Goal: Obtain resource: Obtain resource

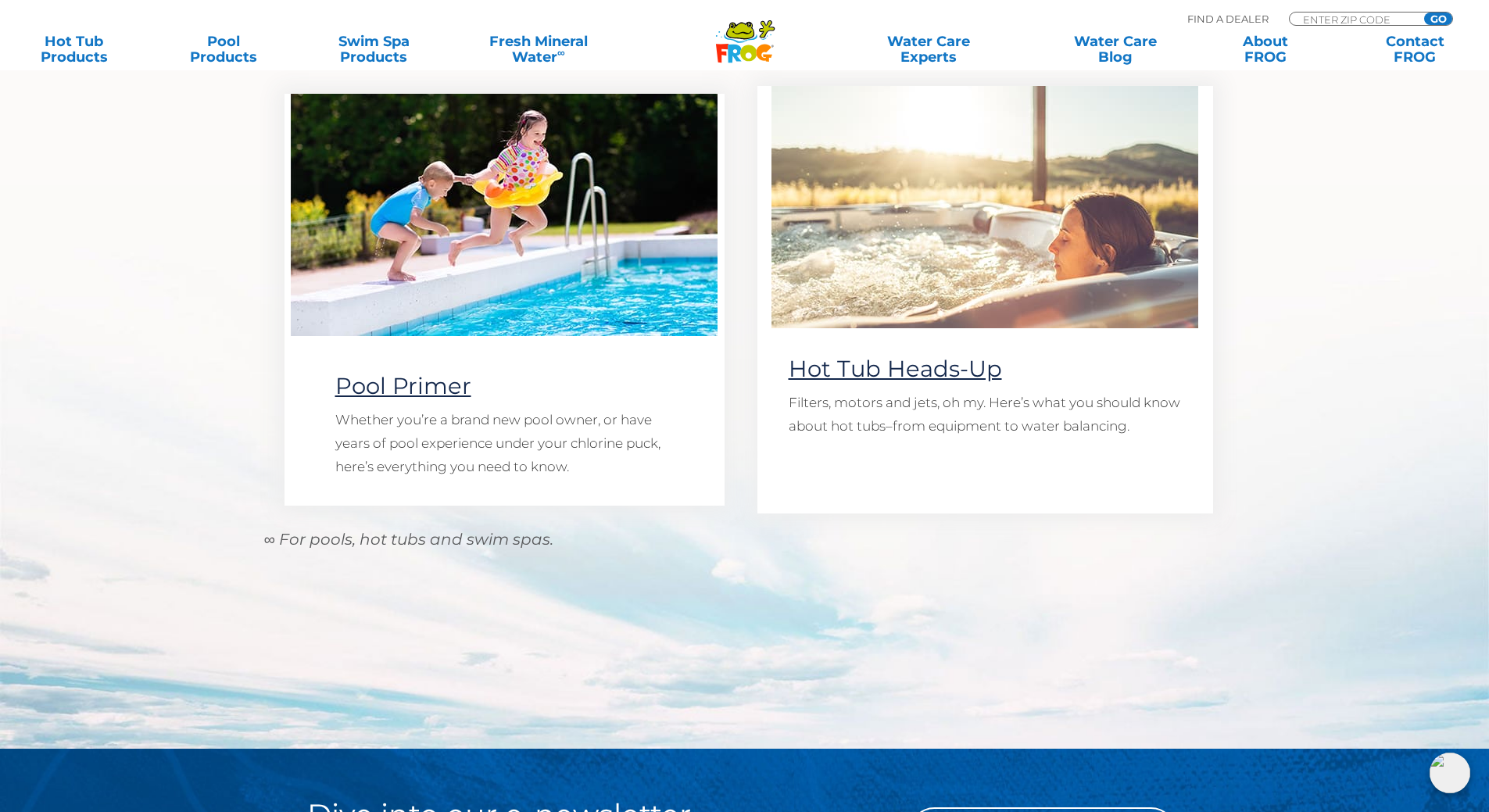
scroll to position [1407, 0]
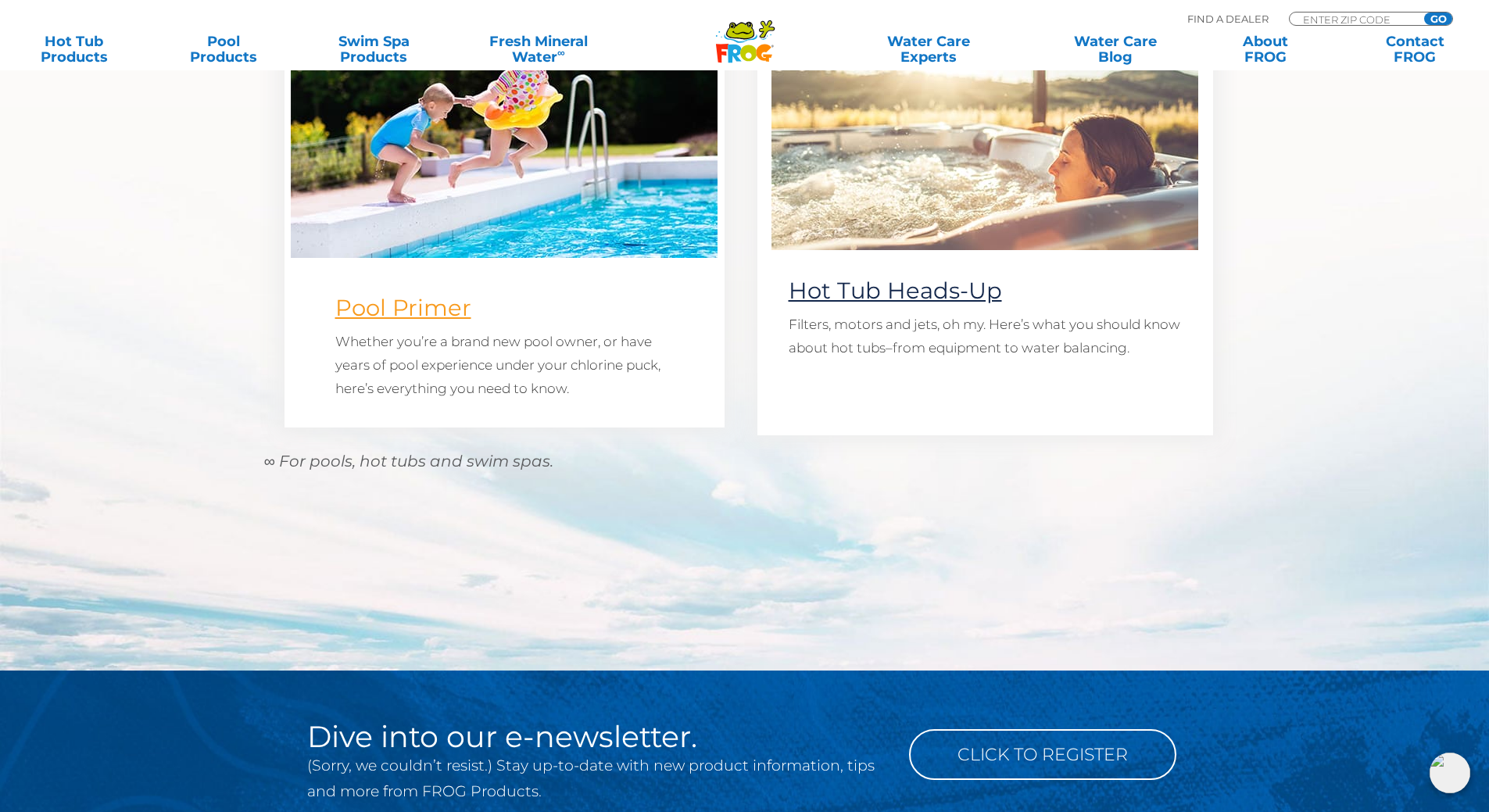
click at [403, 317] on link "Pool Primer" at bounding box center [403, 307] width 136 height 28
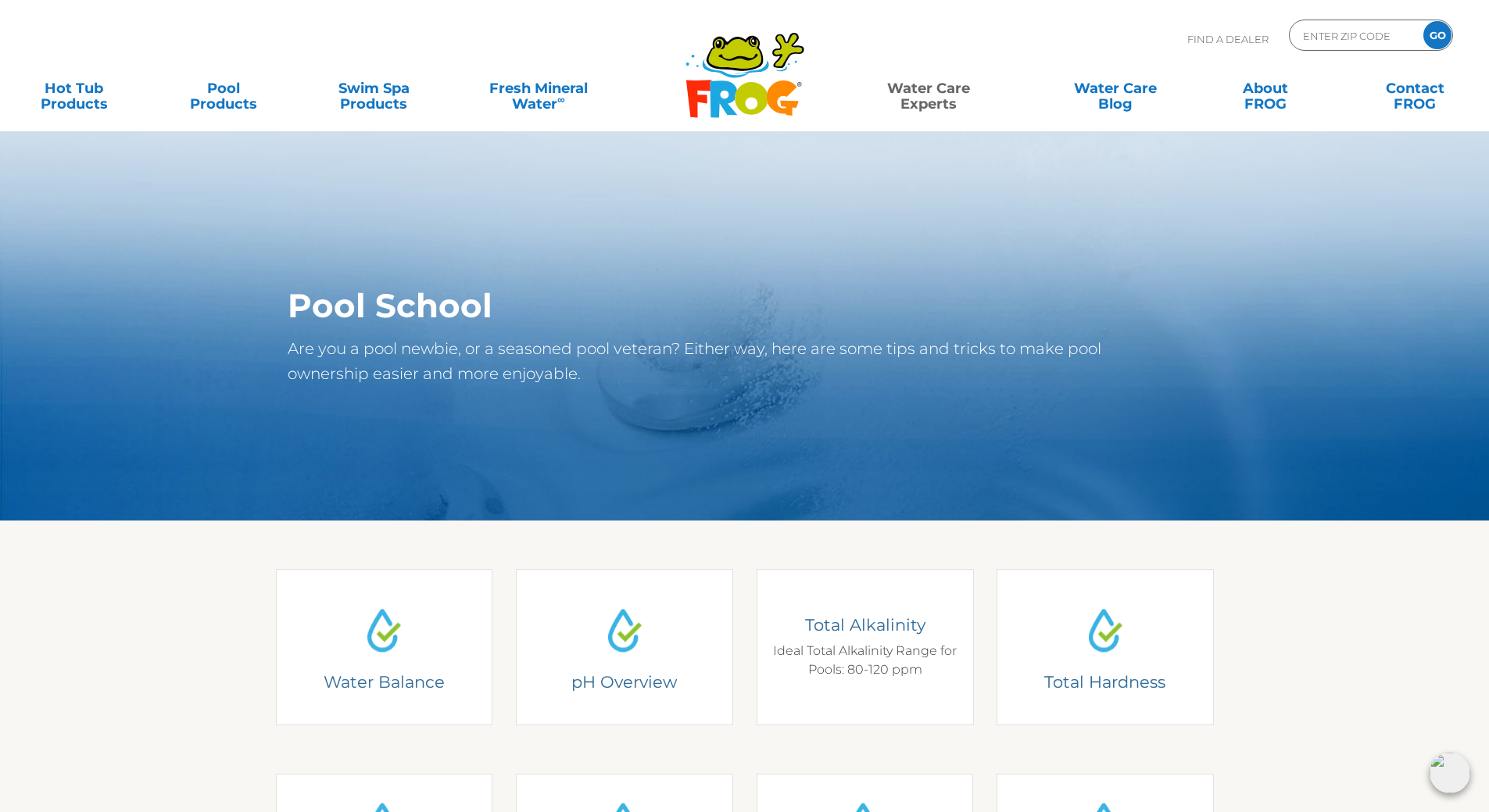
click at [861, 664] on div "Total Alkalinity Ideal Total Alkalinity Range for Pools: 80-120 ppm" at bounding box center [865, 646] width 194 height 65
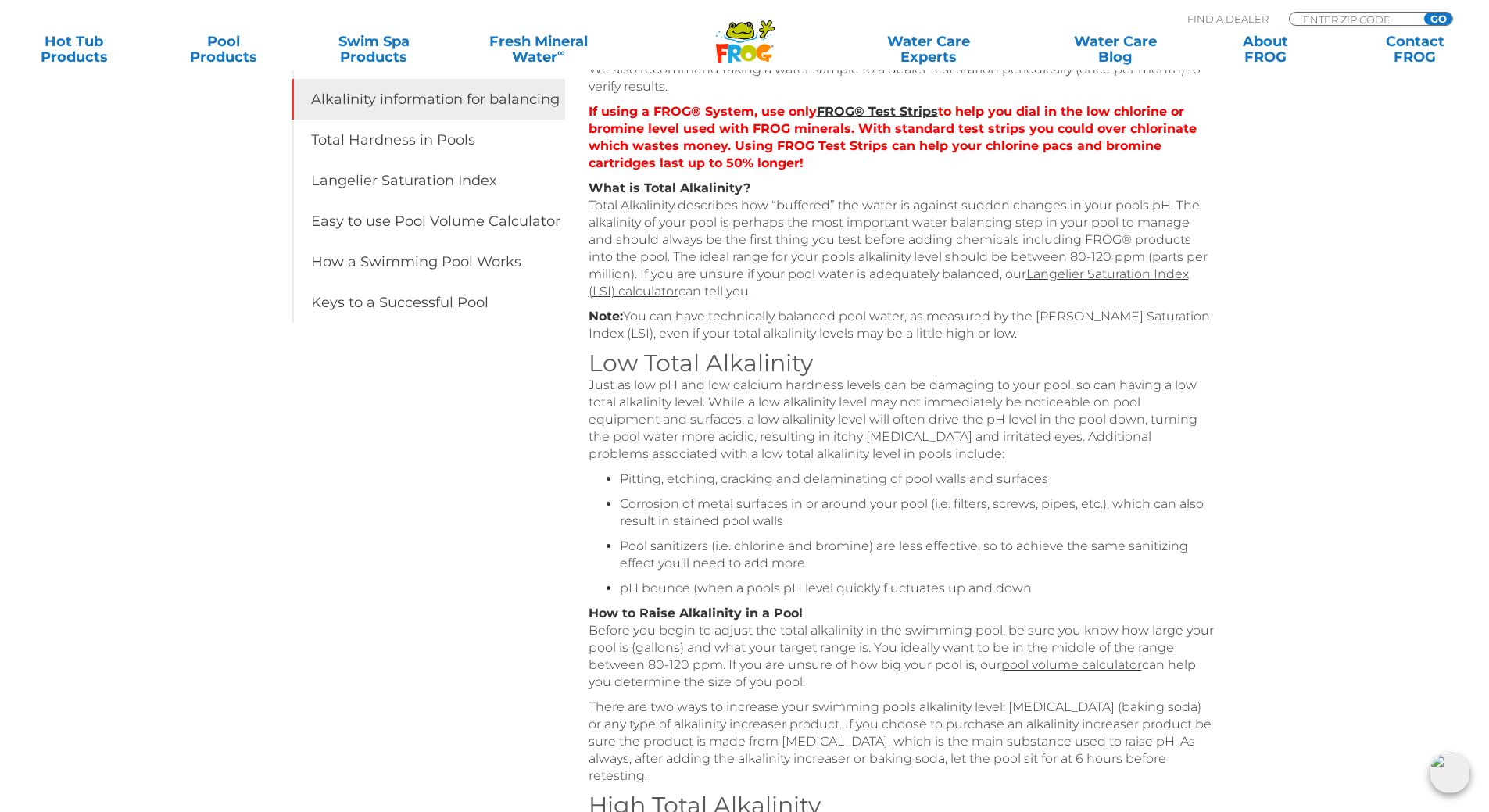
scroll to position [157, 0]
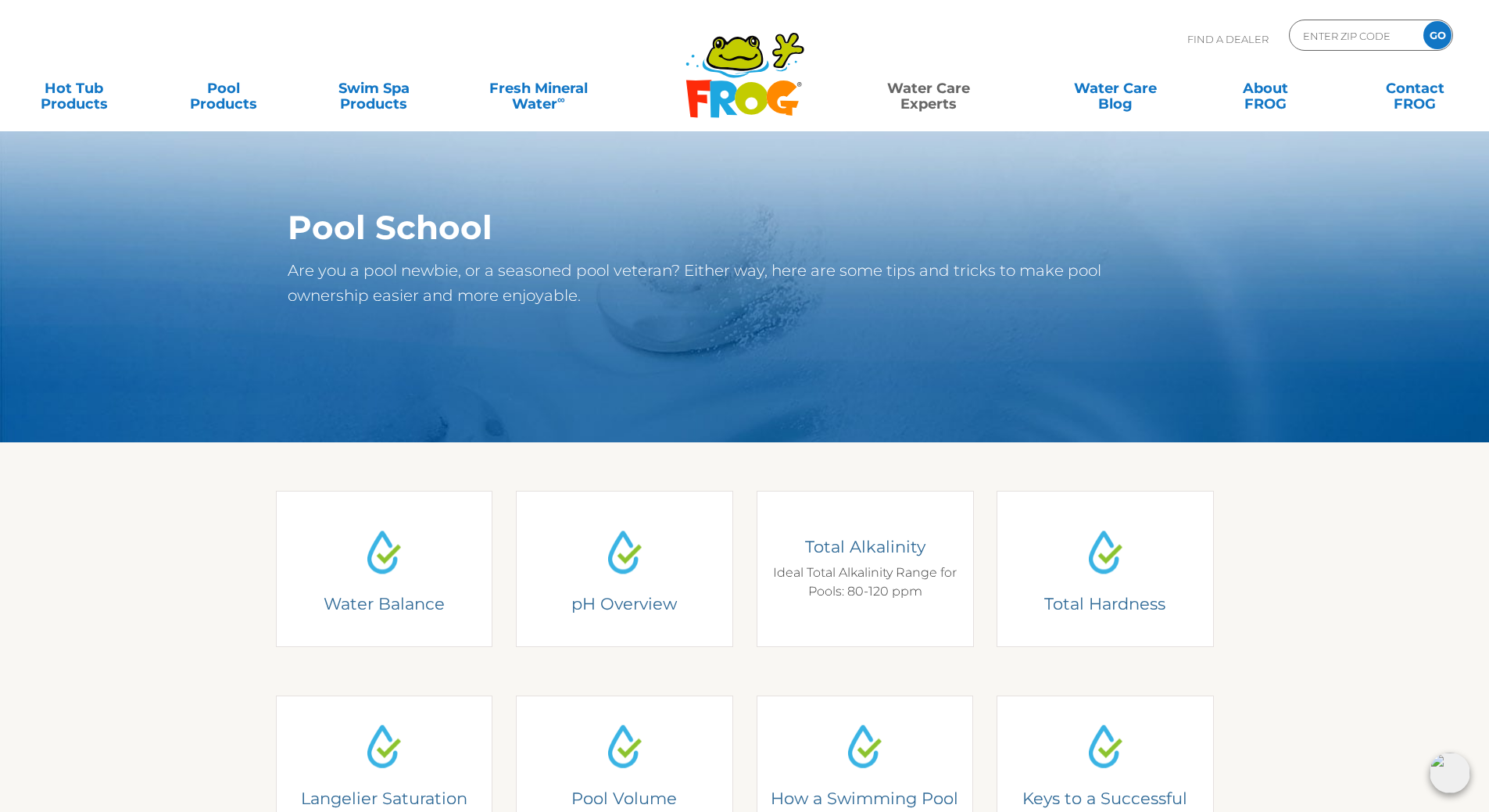
click at [867, 592] on div "Total Alkalinity Ideal Total Alkalinity Range for Pools: 80-120 ppm" at bounding box center [865, 568] width 194 height 65
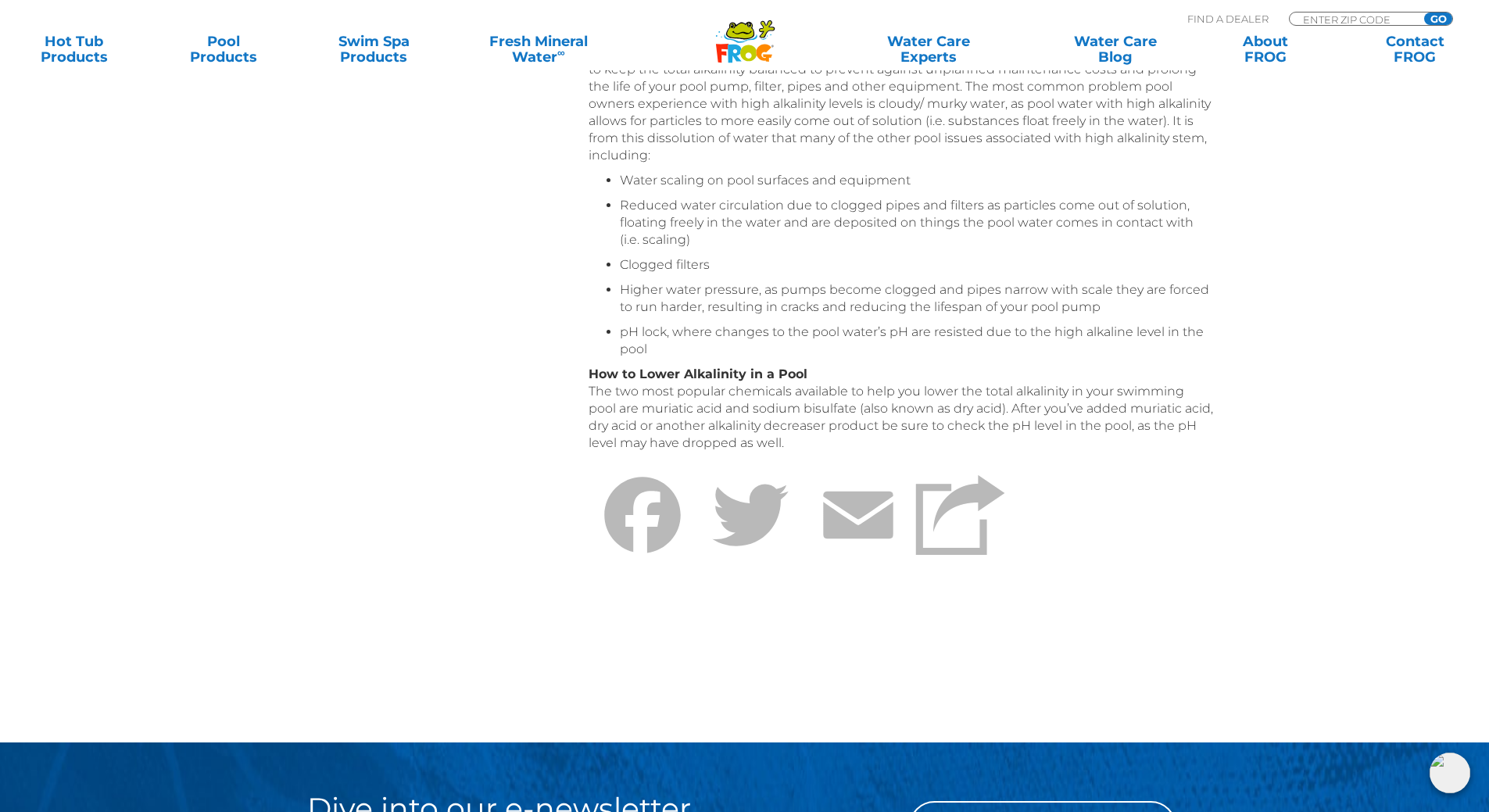
scroll to position [1173, 0]
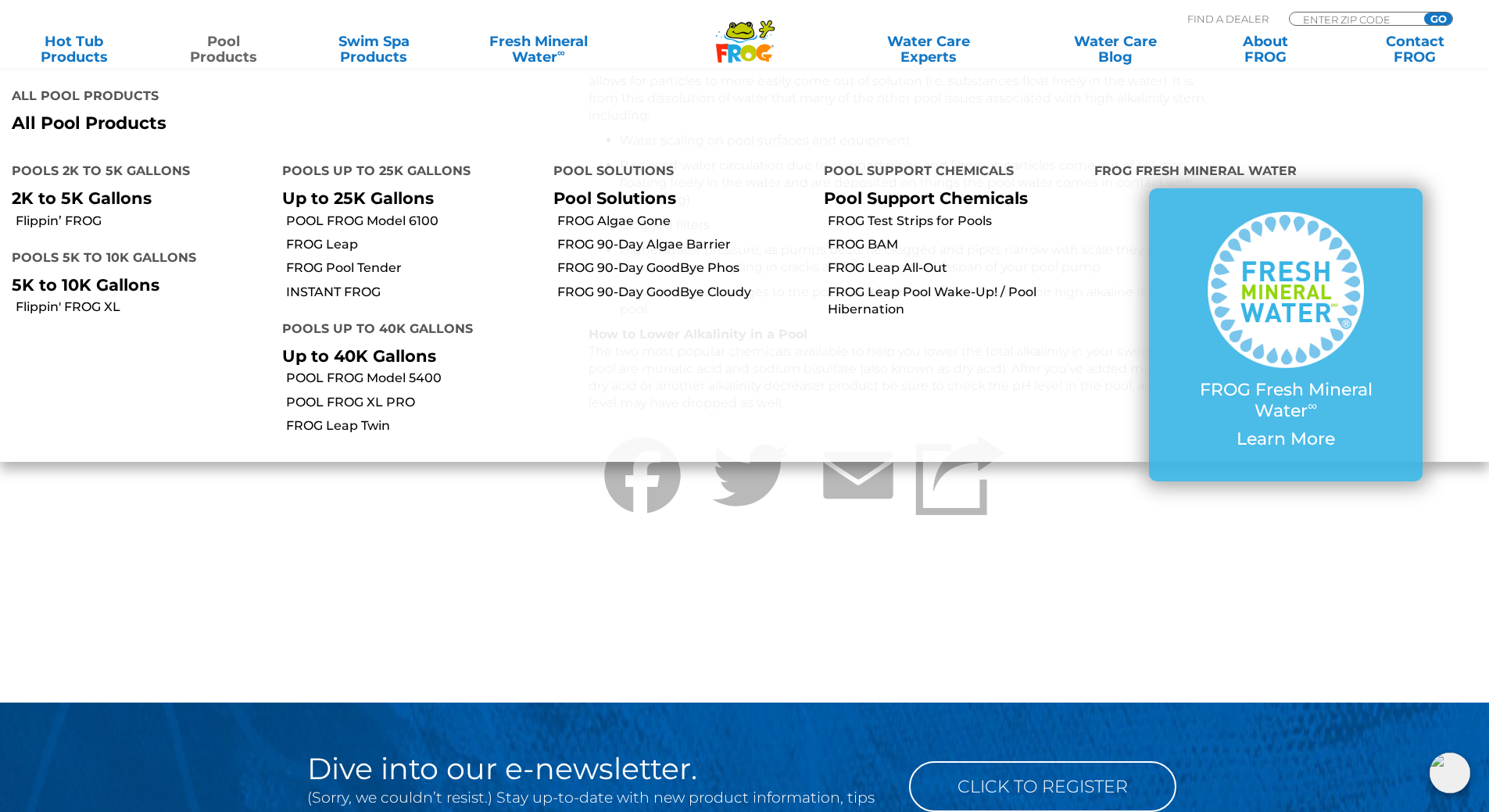
click at [219, 55] on link "Pool Products" at bounding box center [224, 49] width 117 height 31
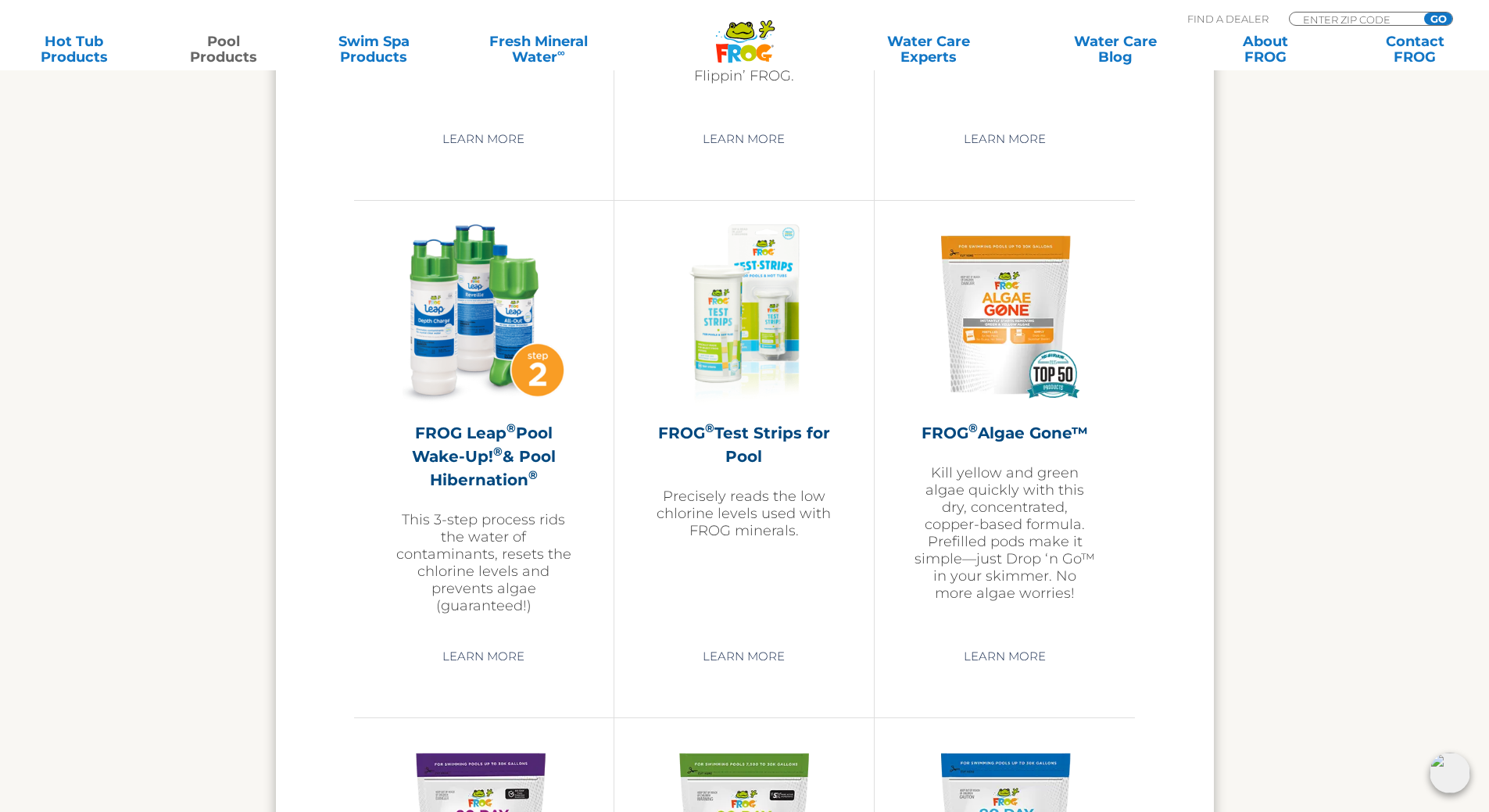
scroll to position [4299, 0]
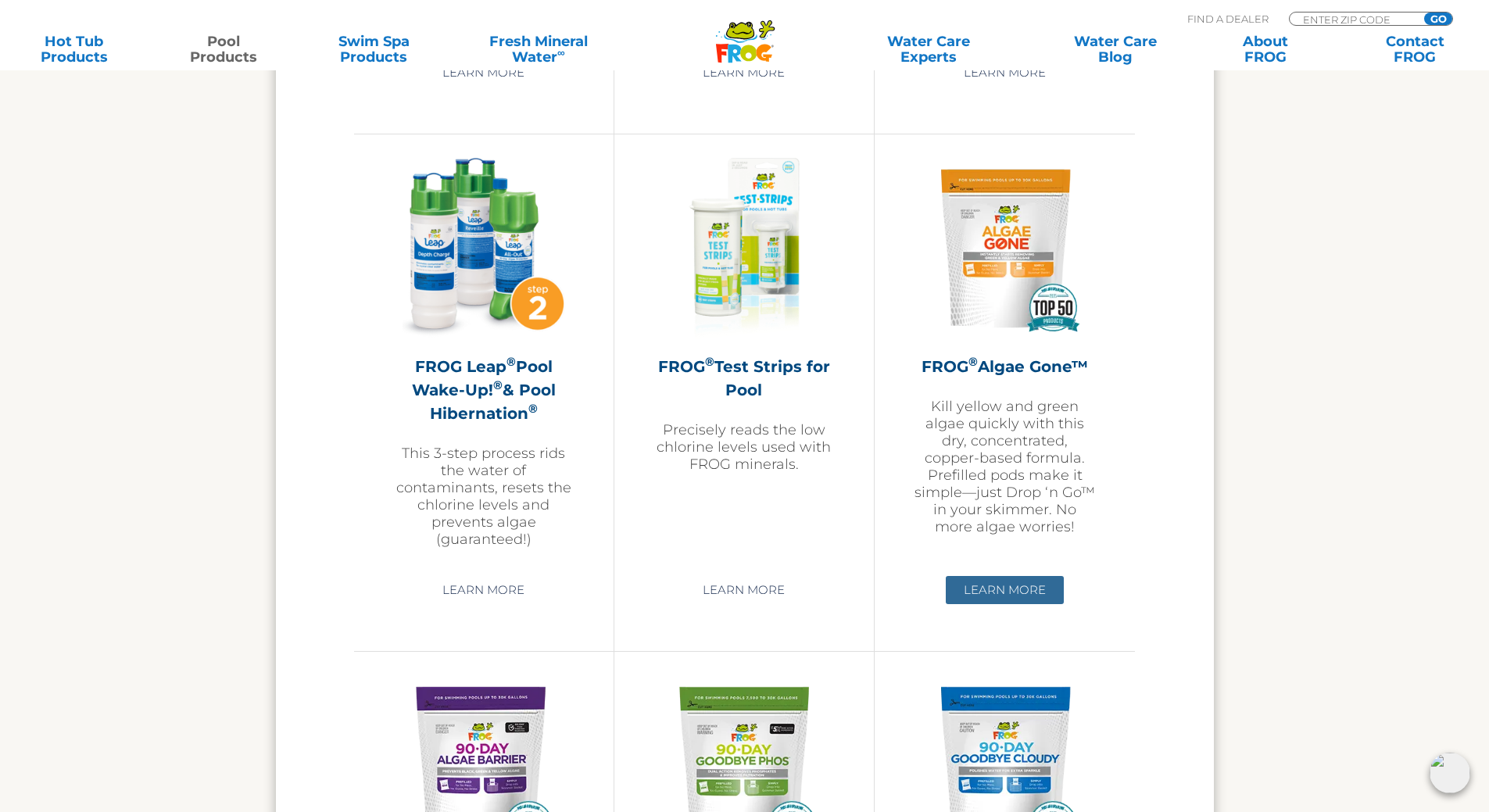
click at [990, 593] on link "Learn More" at bounding box center [1005, 590] width 118 height 28
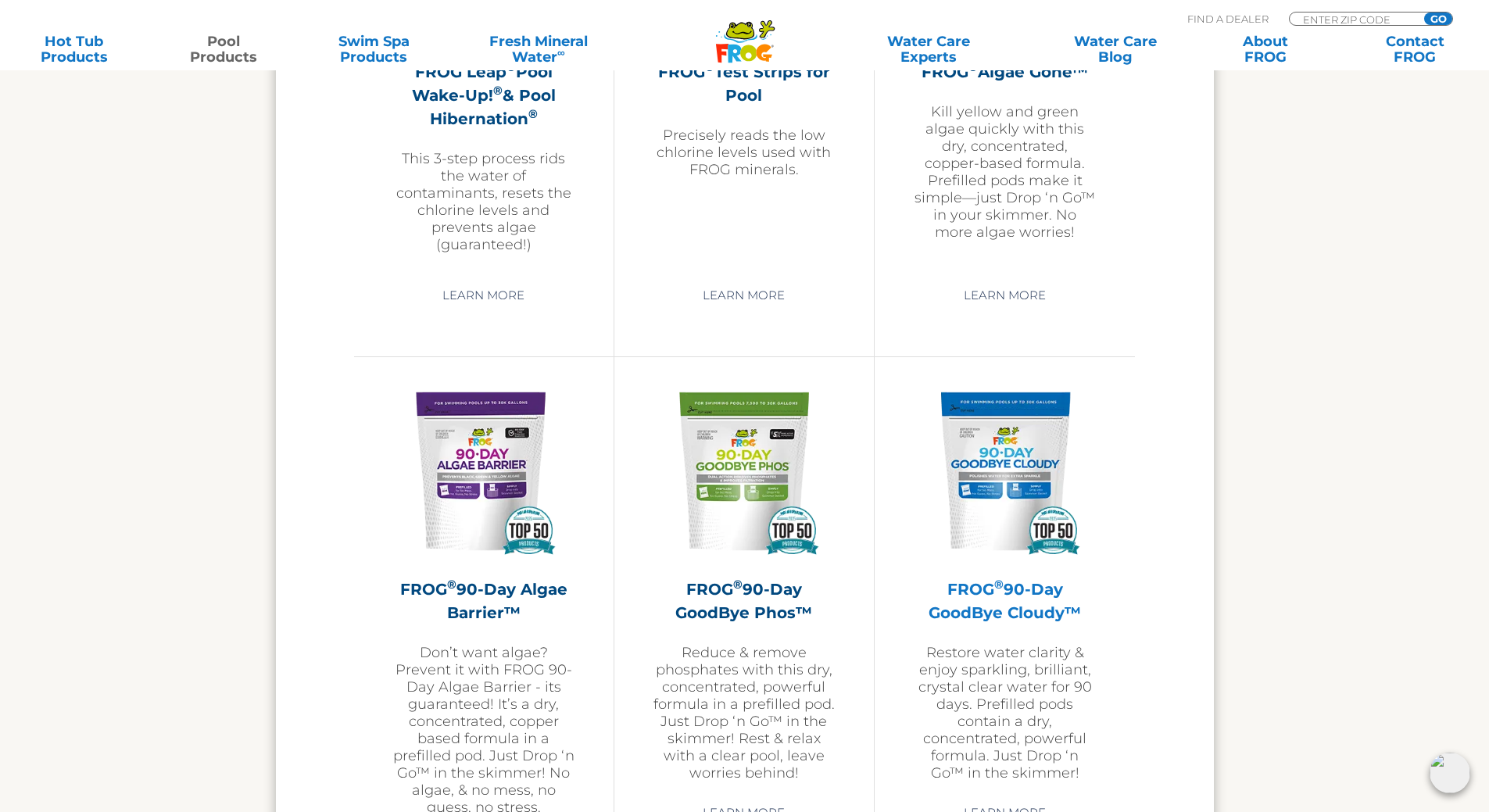
scroll to position [4607, 0]
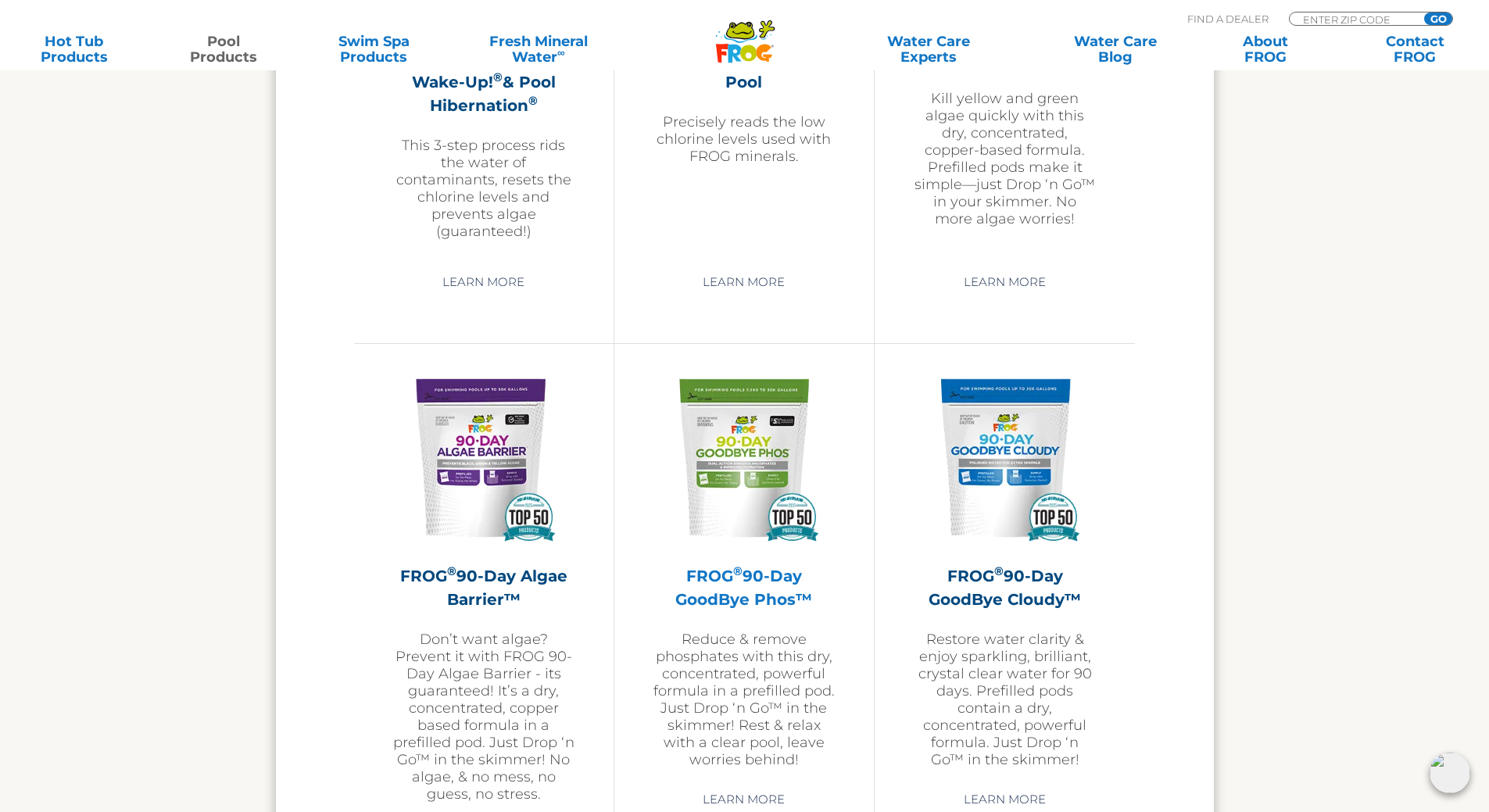
click at [744, 597] on h2 "FROG ® 90-Day GoodBye Phos™" at bounding box center [744, 588] width 182 height 47
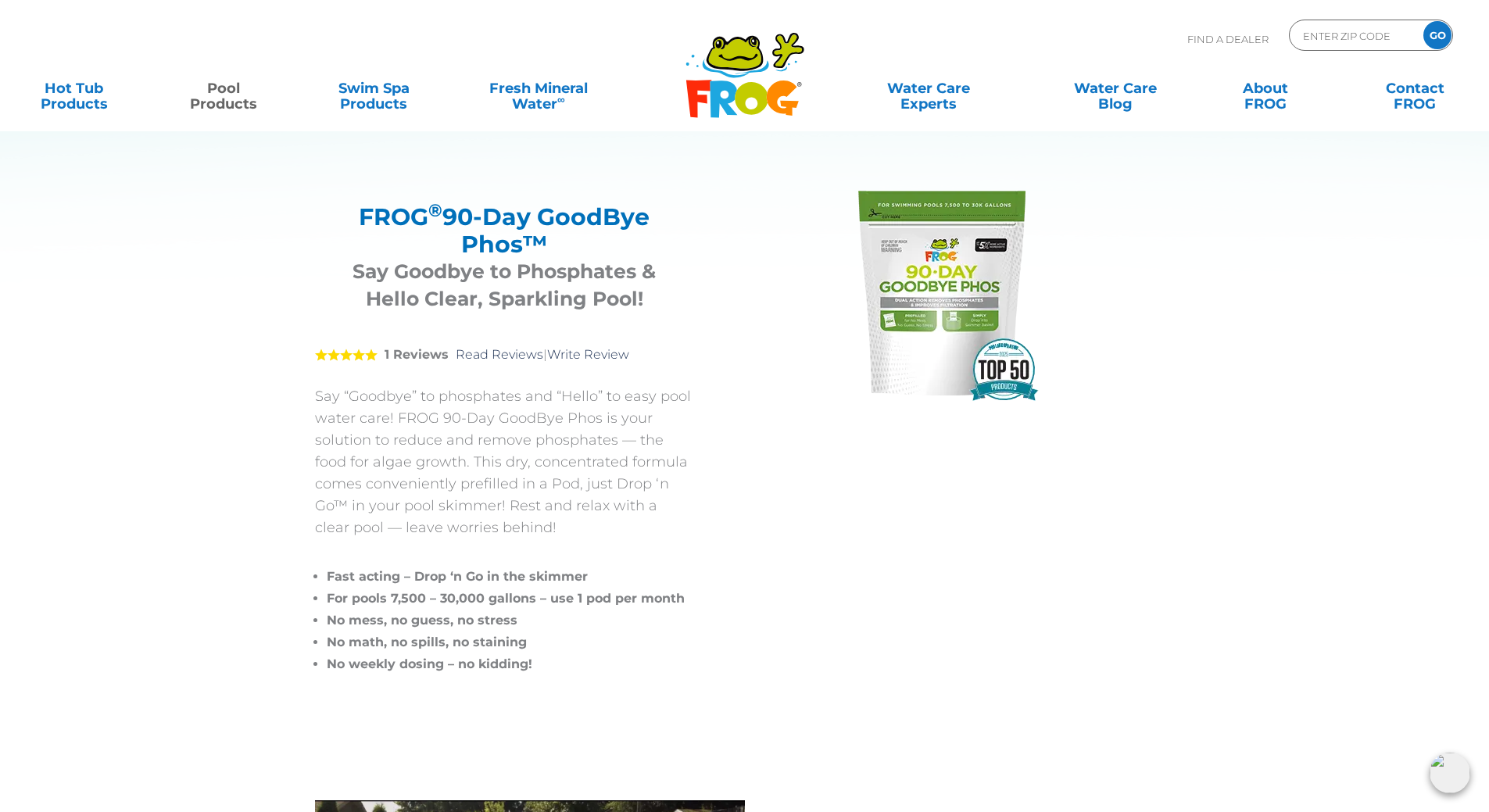
scroll to position [78, 0]
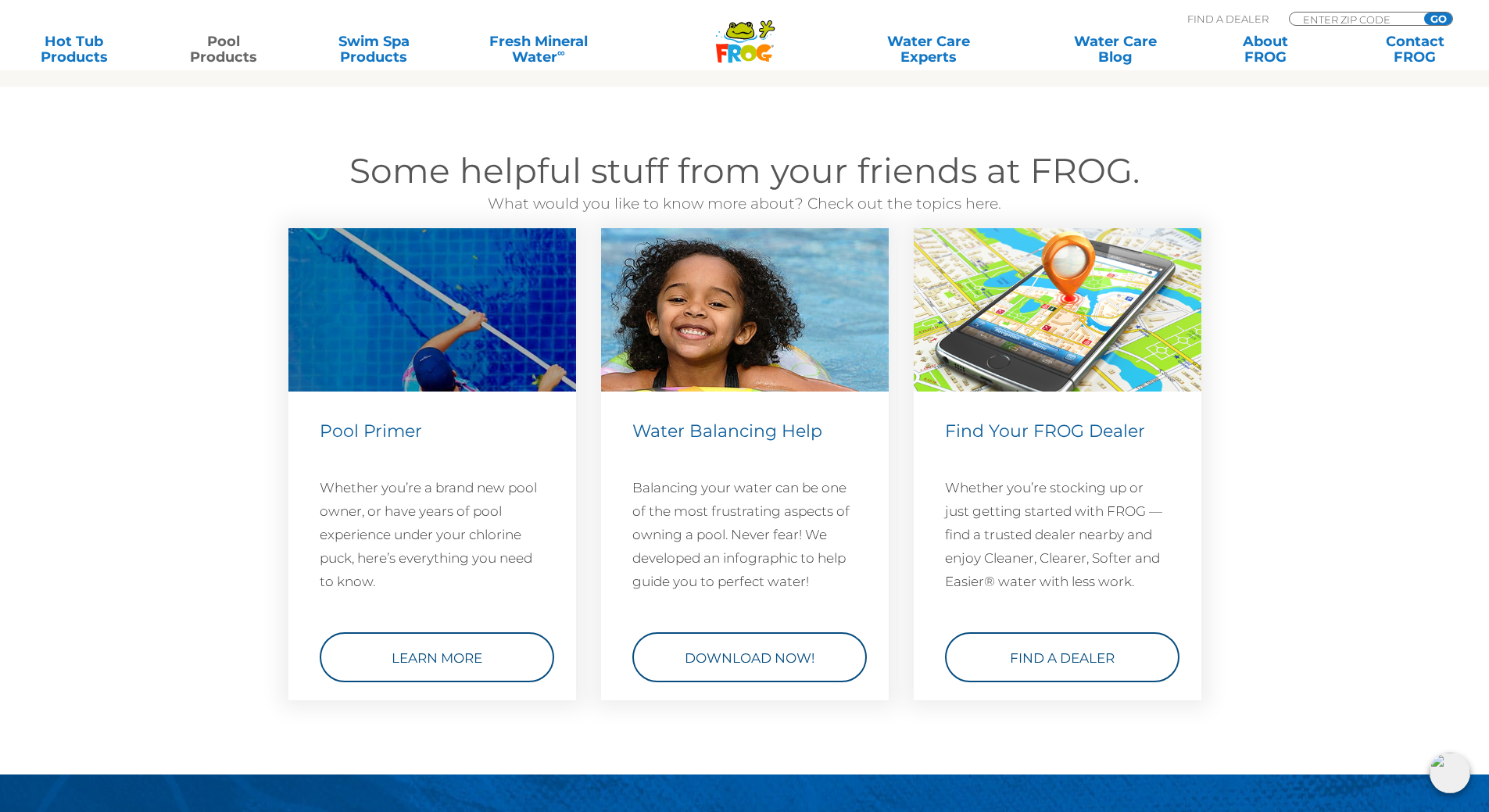
scroll to position [5545, 0]
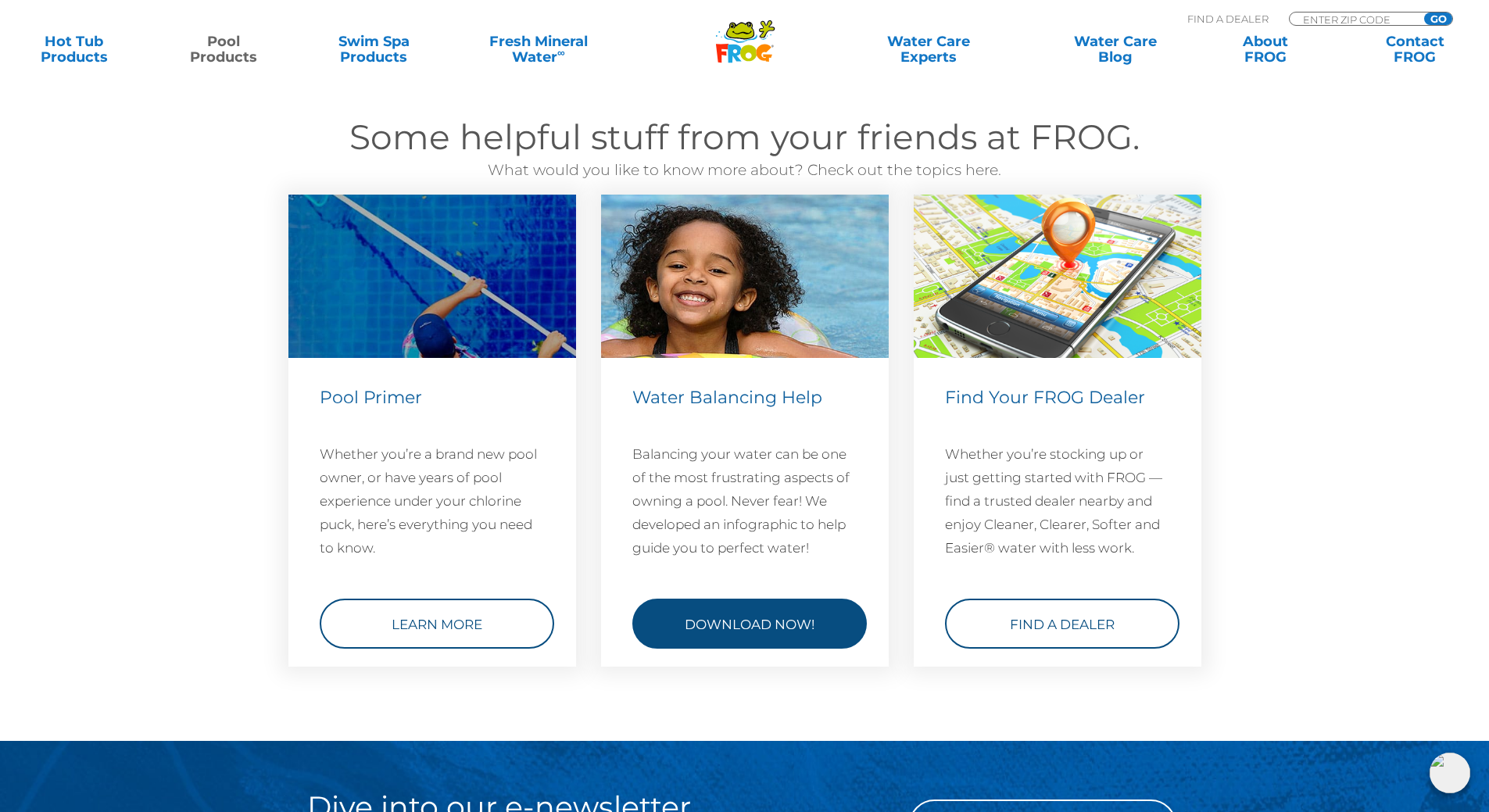
click at [753, 624] on link "Download Now!" at bounding box center [749, 623] width 234 height 50
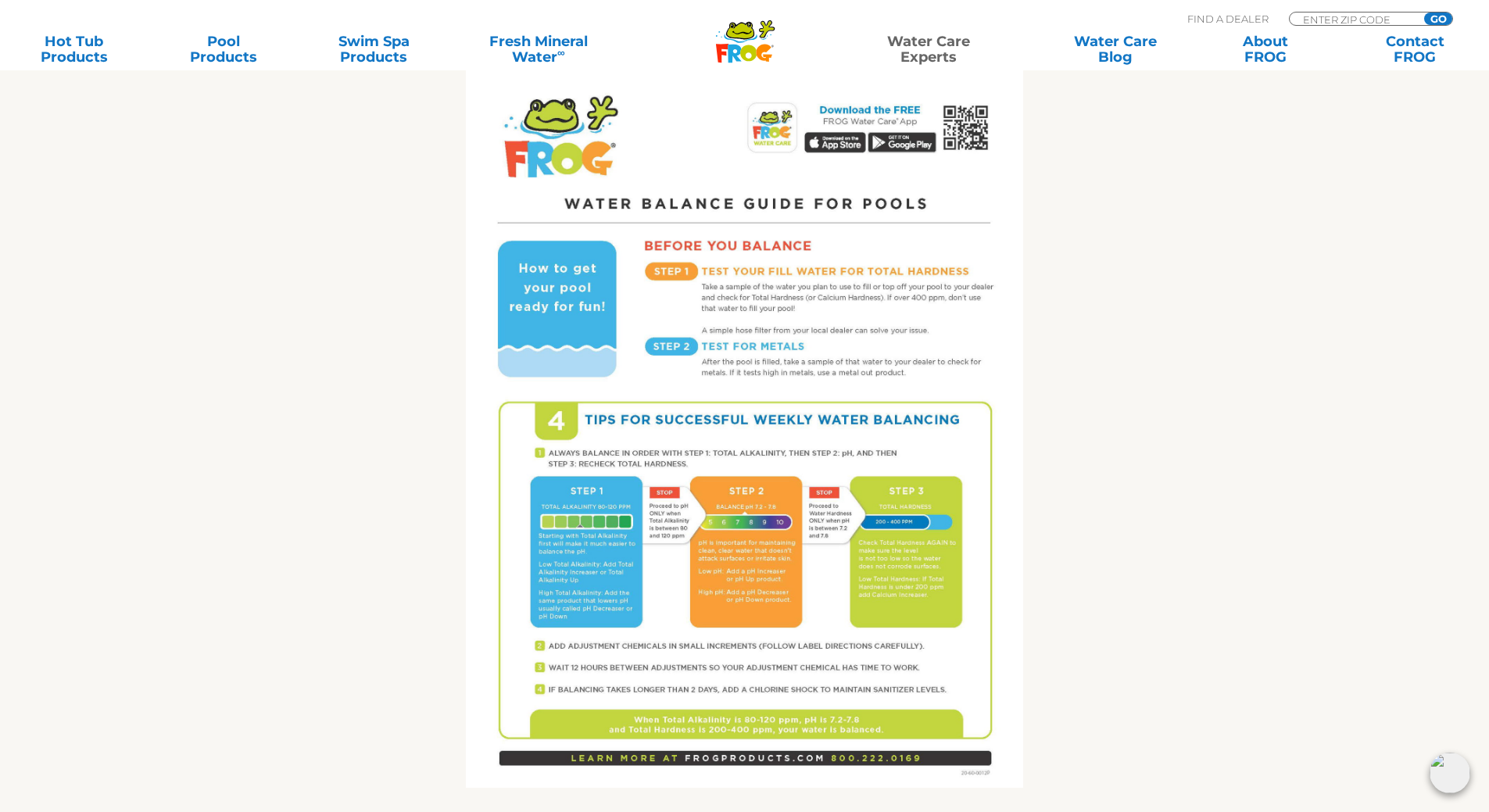
scroll to position [782, 0]
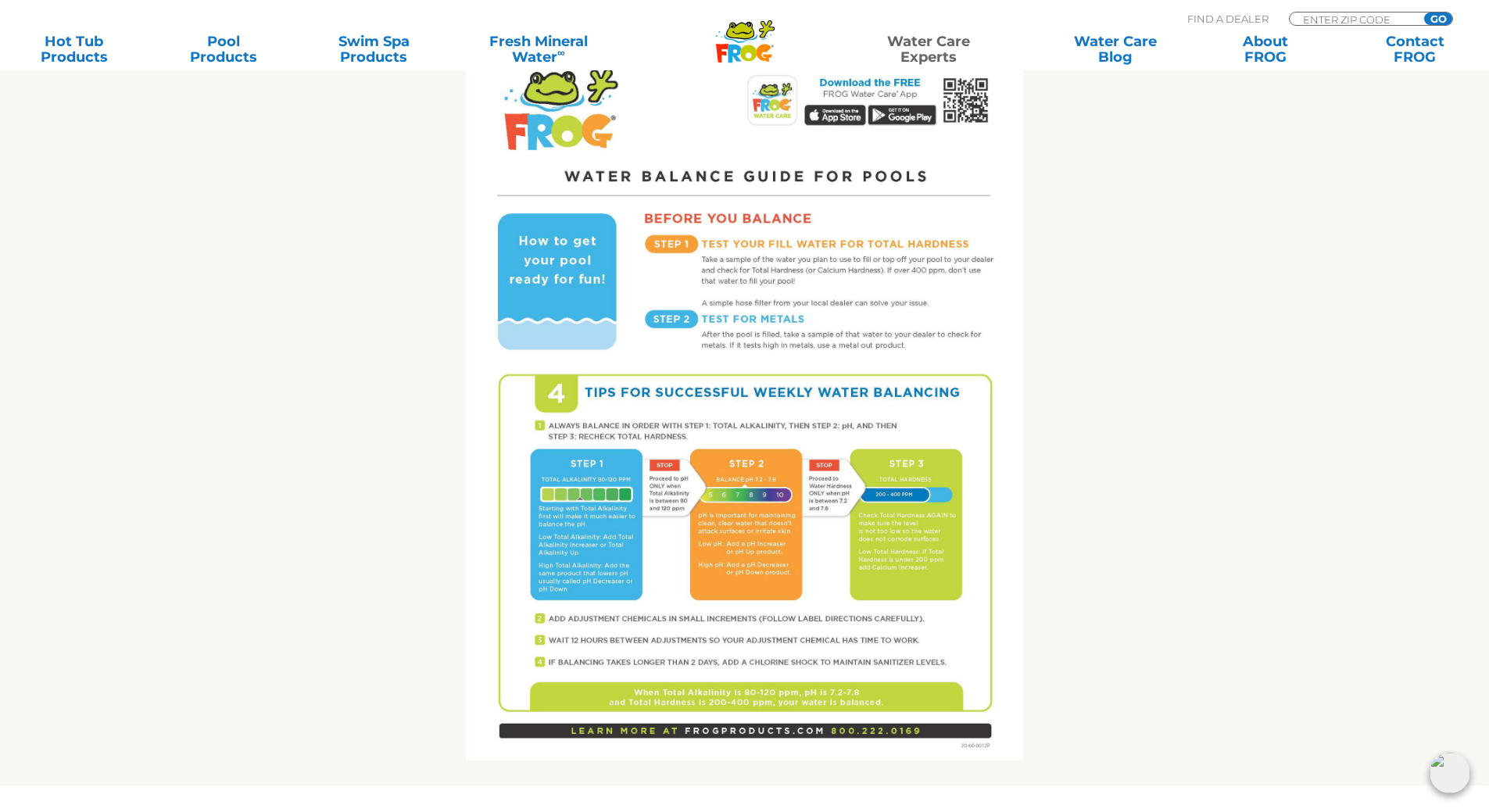
click at [1208, 381] on div "Get the FROG ® Water Balancing Guide that makes it easy! Follow 4 Tips for succ…" at bounding box center [745, 238] width 962 height 1097
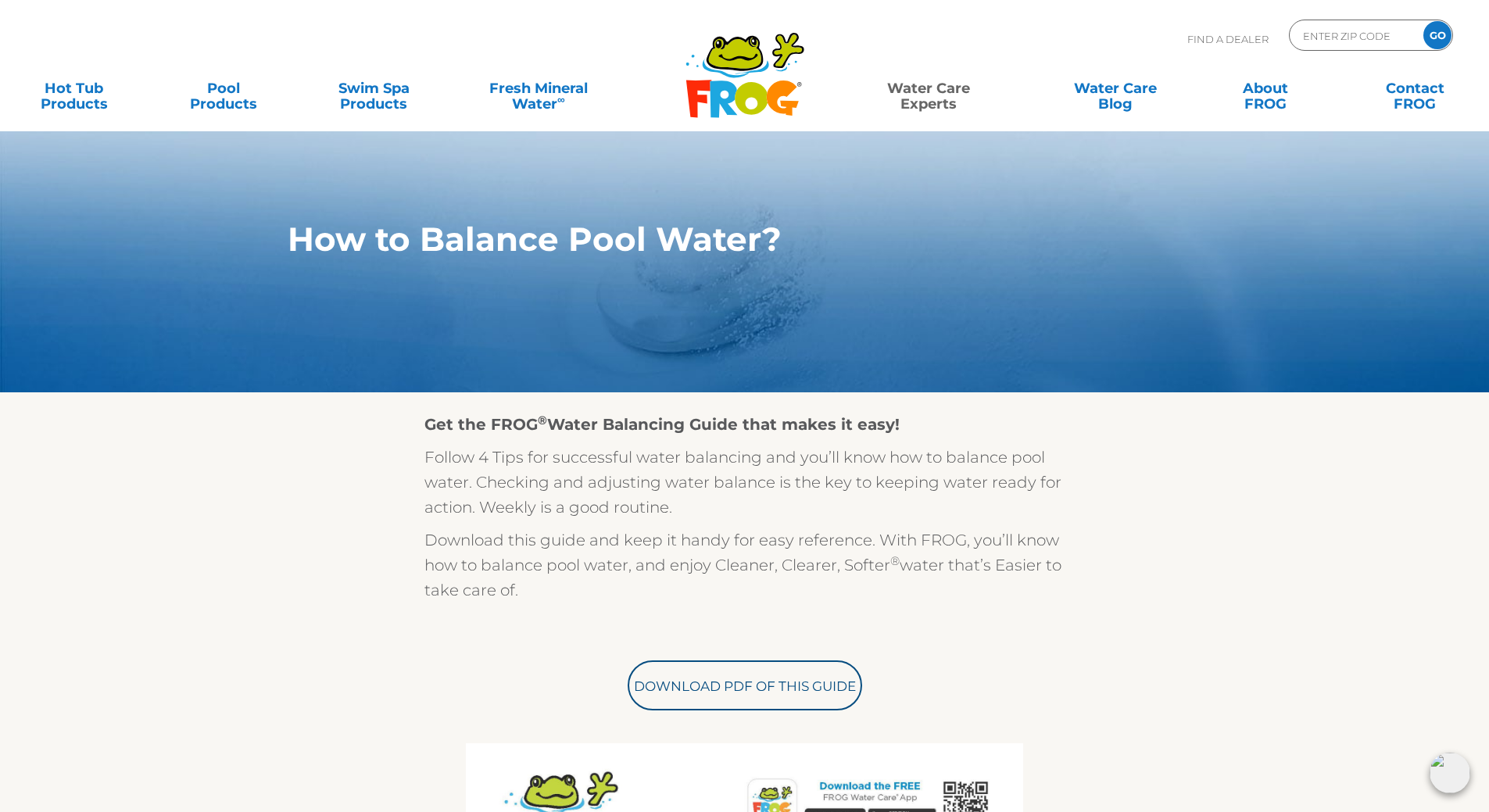
scroll to position [469, 0]
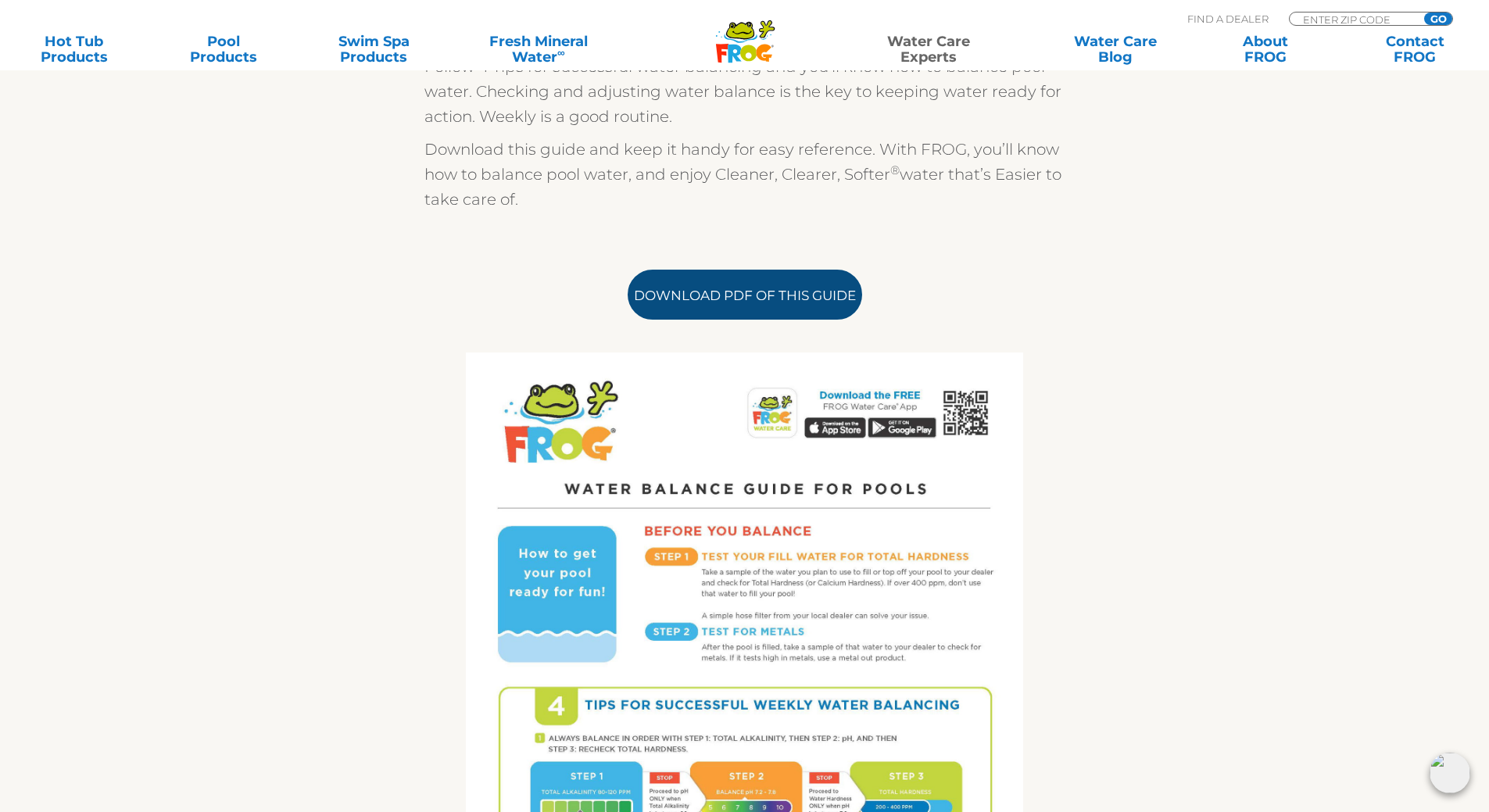
click at [777, 301] on link "Download PDF of this Guide" at bounding box center [744, 295] width 234 height 50
